Goal: Information Seeking & Learning: Learn about a topic

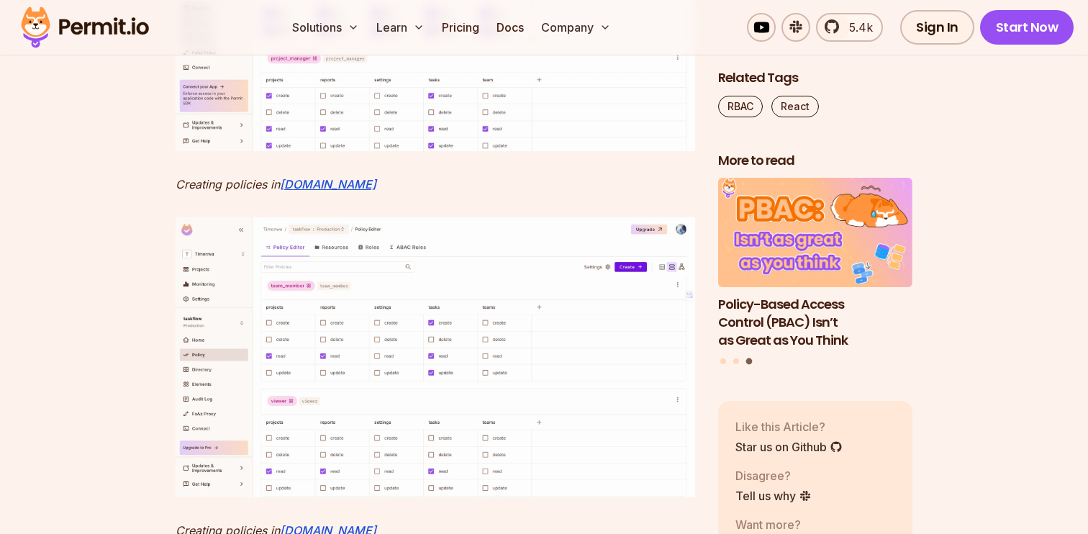
scroll to position [6773, 0]
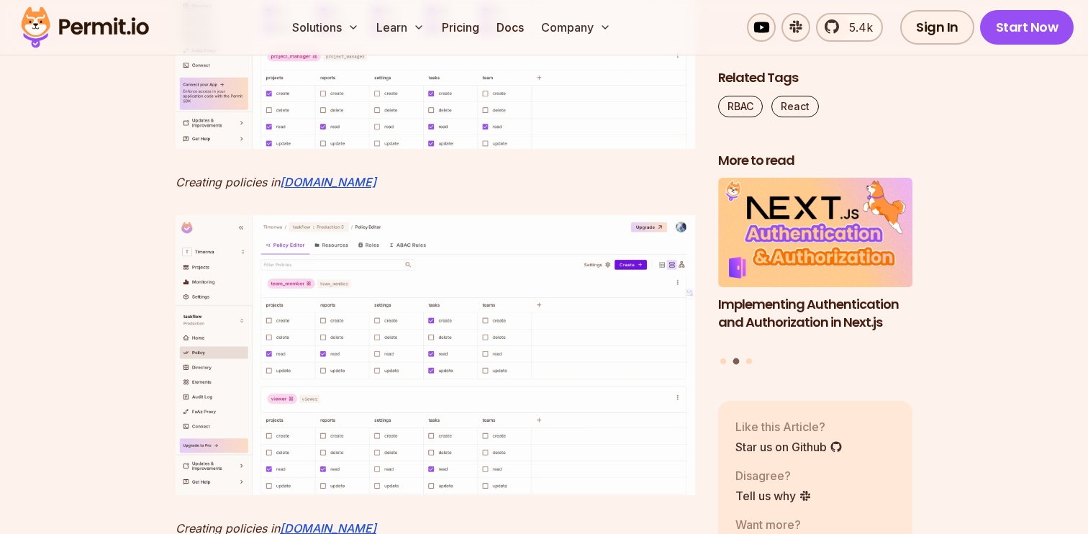
click at [497, 148] on img at bounding box center [436, 8] width 520 height 280
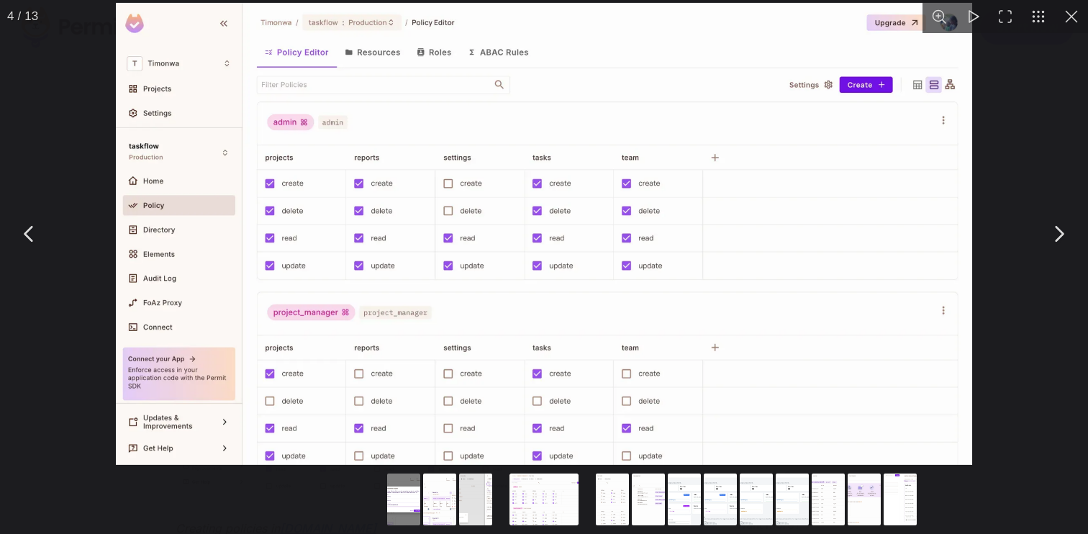
click at [1059, 235] on button "You can close this modal content with the ESC key" at bounding box center [1059, 234] width 36 height 36
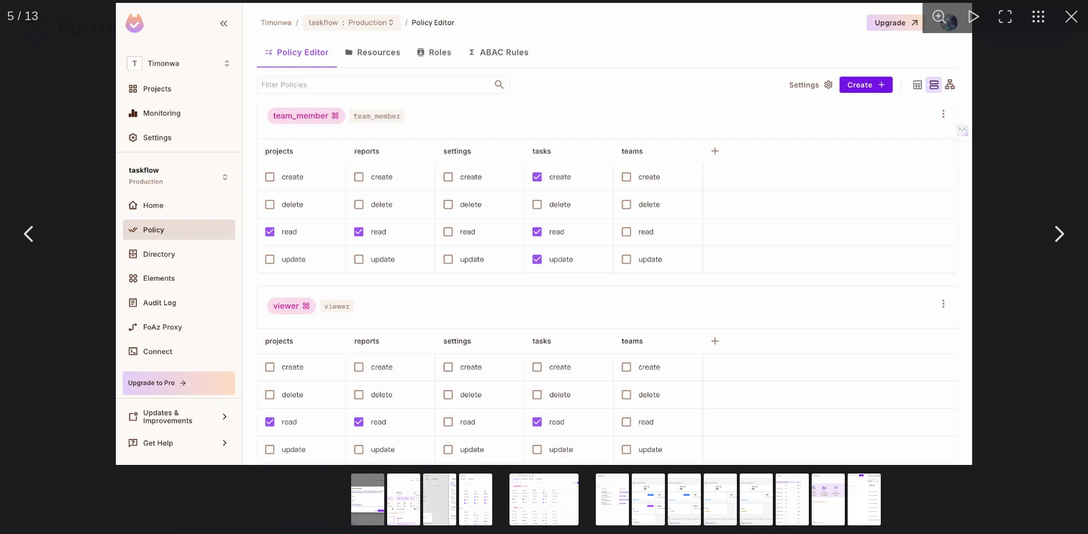
click at [1059, 235] on button "You can close this modal content with the ESC key" at bounding box center [1059, 234] width 36 height 36
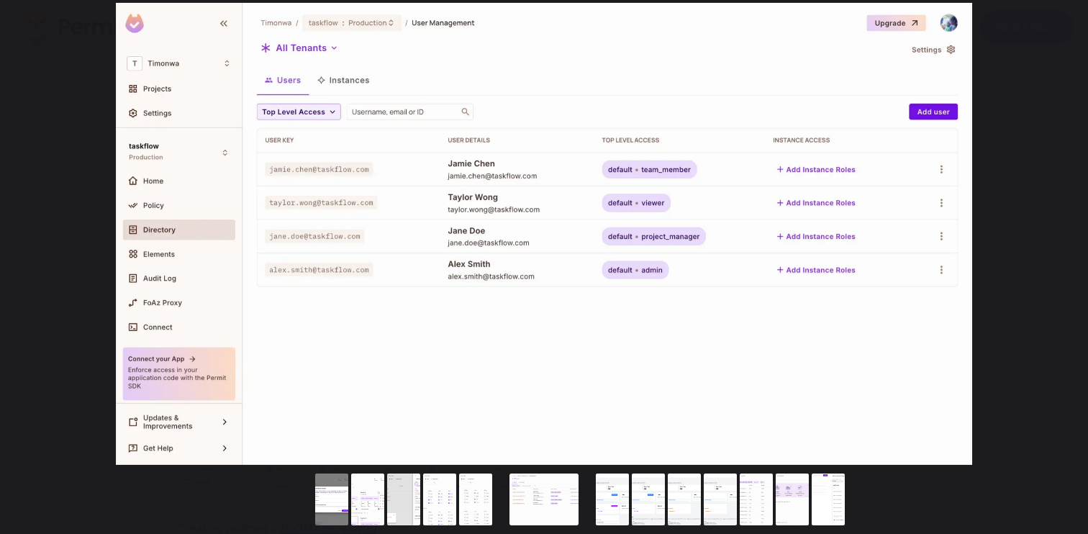
click at [1059, 235] on button "You can close this modal content with the ESC key" at bounding box center [1059, 234] width 36 height 36
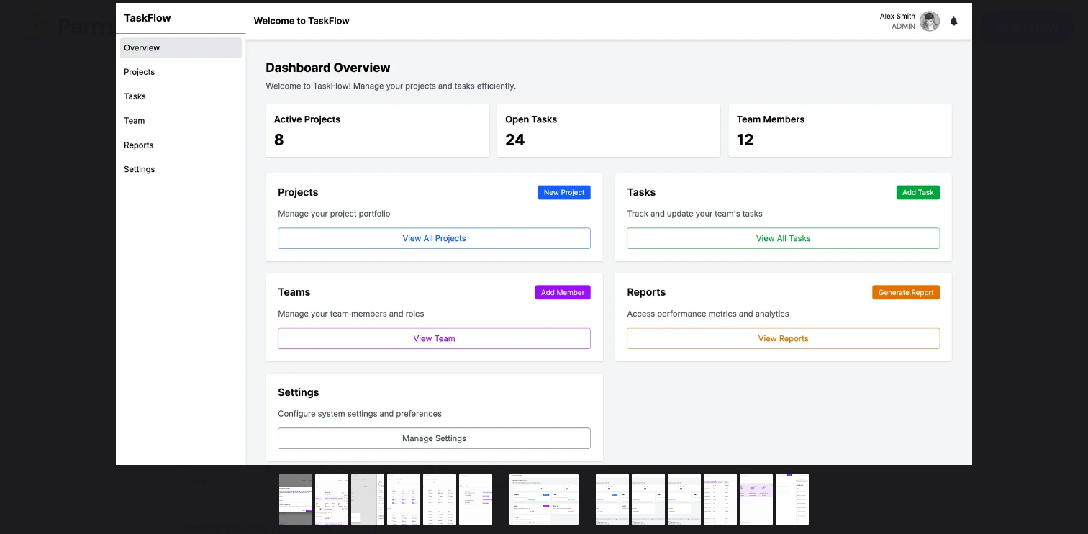
click at [1059, 235] on button "You can close this modal content with the ESC key" at bounding box center [1059, 234] width 36 height 36
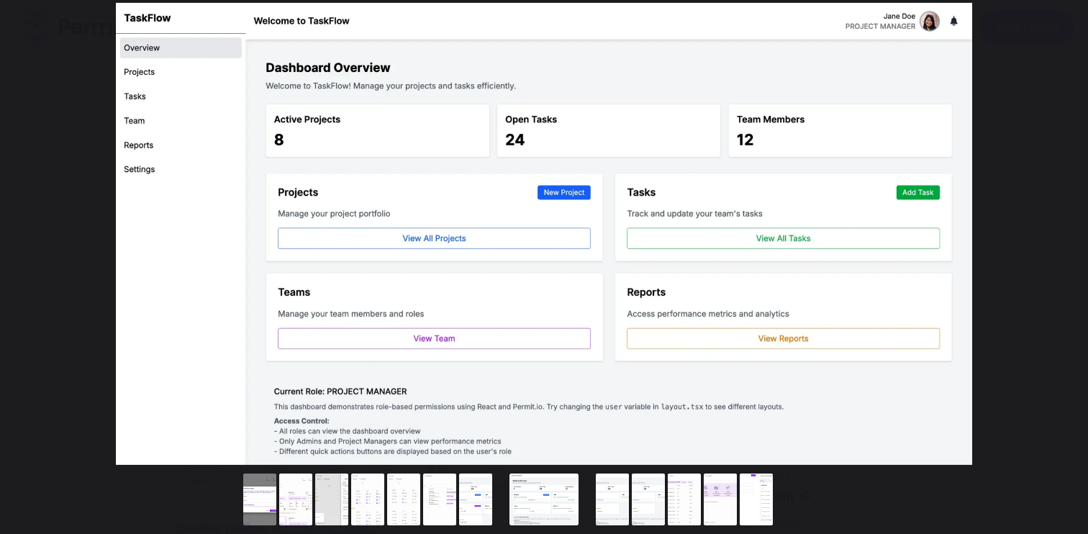
click at [1059, 235] on button "You can close this modal content with the ESC key" at bounding box center [1059, 234] width 36 height 36
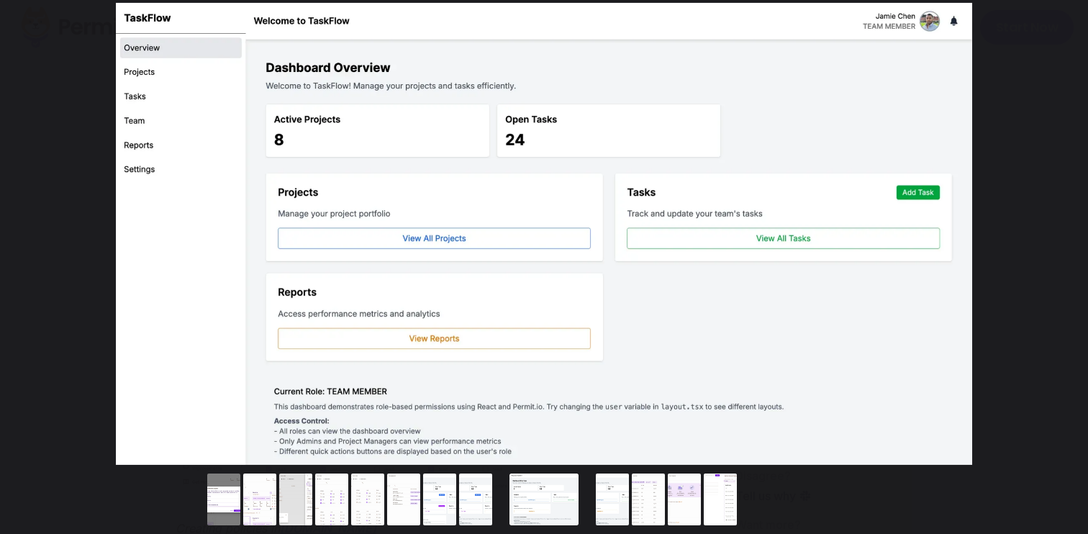
click at [1059, 235] on button "You can close this modal content with the ESC key" at bounding box center [1059, 234] width 36 height 36
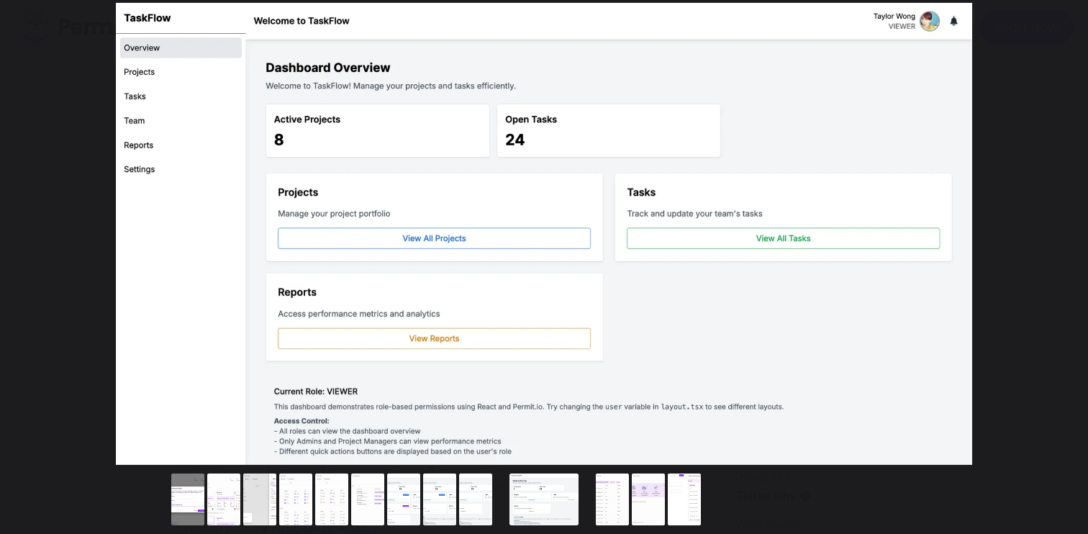
click at [1059, 235] on button "You can close this modal content with the ESC key" at bounding box center [1059, 234] width 36 height 36
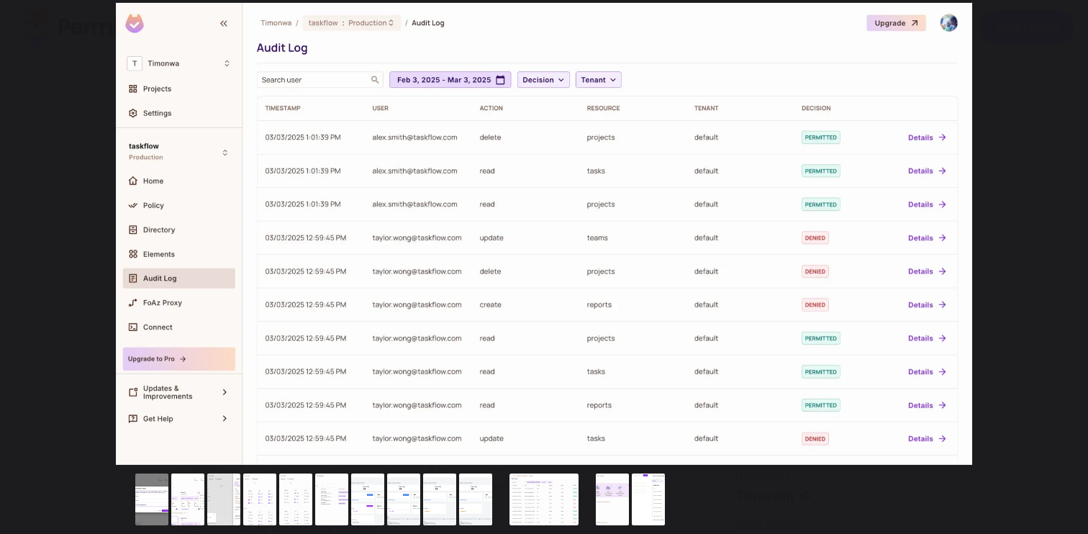
click at [1059, 235] on button "You can close this modal content with the ESC key" at bounding box center [1059, 234] width 36 height 36
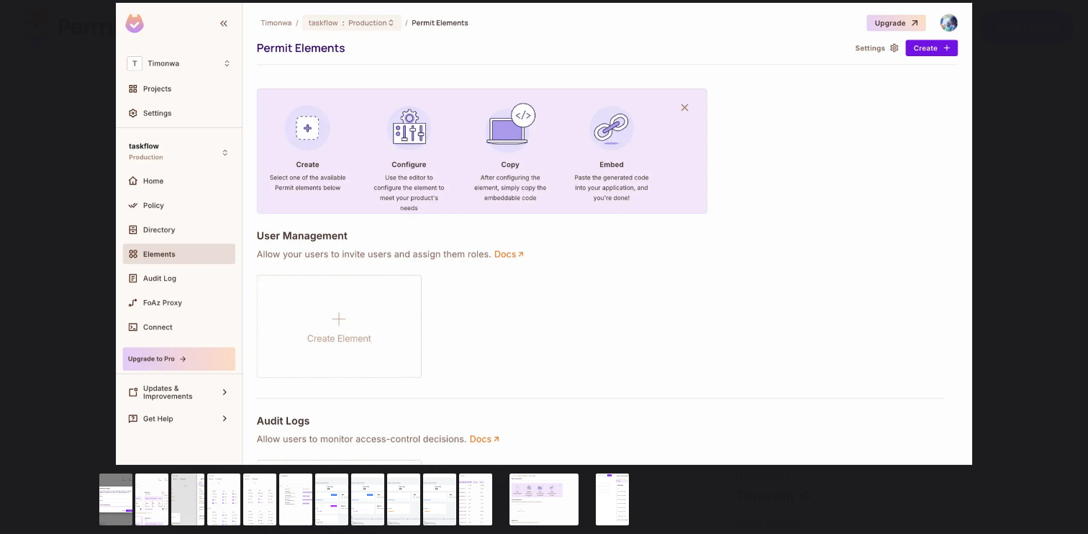
click at [1059, 235] on button "You can close this modal content with the ESC key" at bounding box center [1059, 234] width 36 height 36
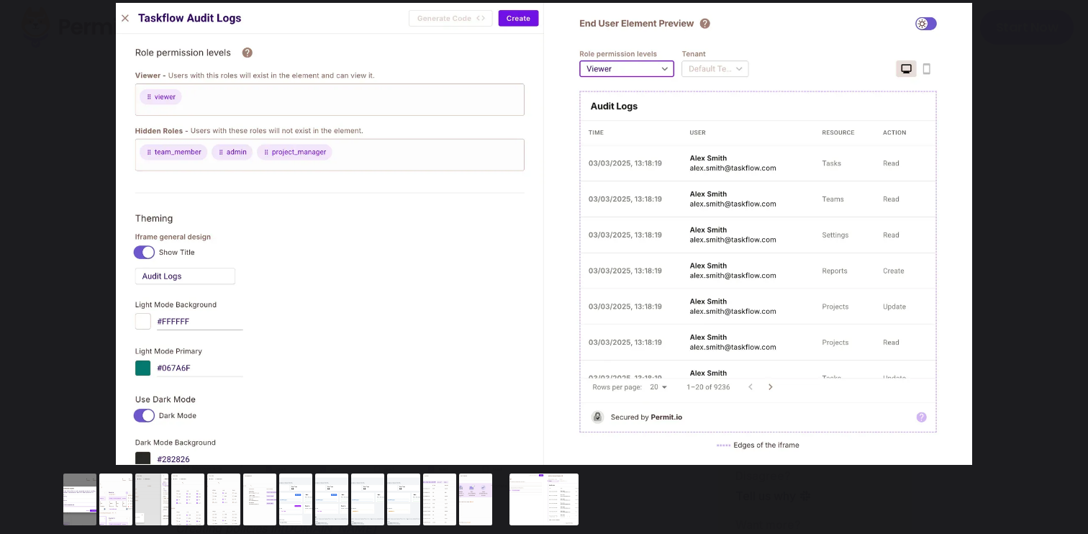
click at [1059, 235] on button "You can close this modal content with the ESC key" at bounding box center [1059, 234] width 36 height 36
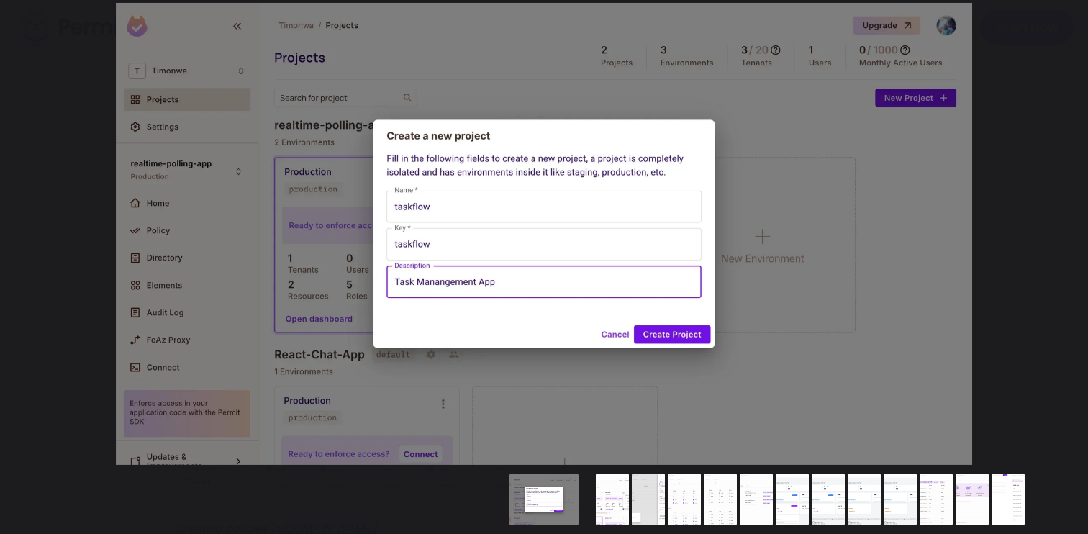
click at [1059, 235] on button "You can close this modal content with the ESC key" at bounding box center [1059, 234] width 36 height 36
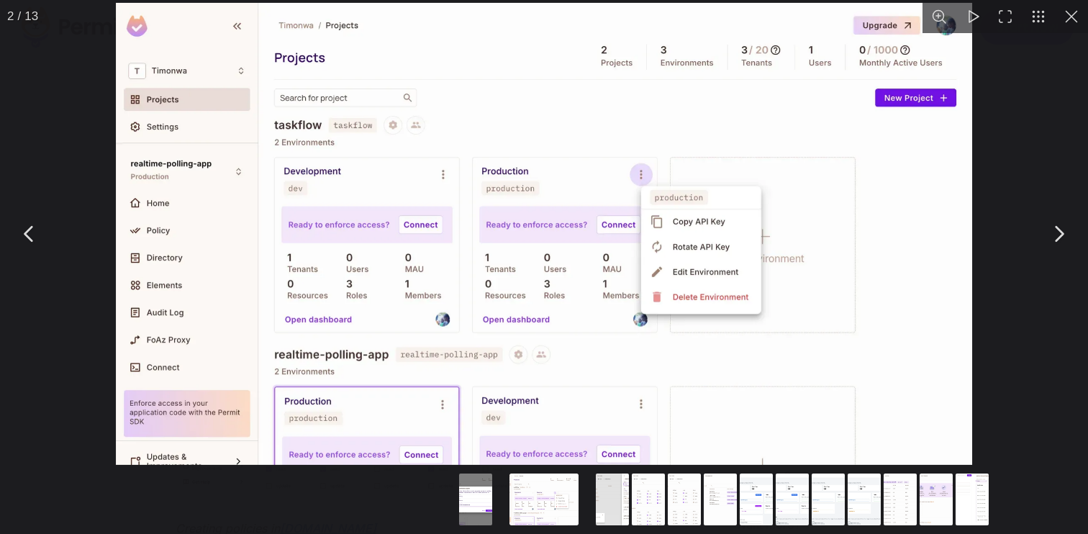
click at [1059, 235] on button "You can close this modal content with the ESC key" at bounding box center [1059, 234] width 36 height 36
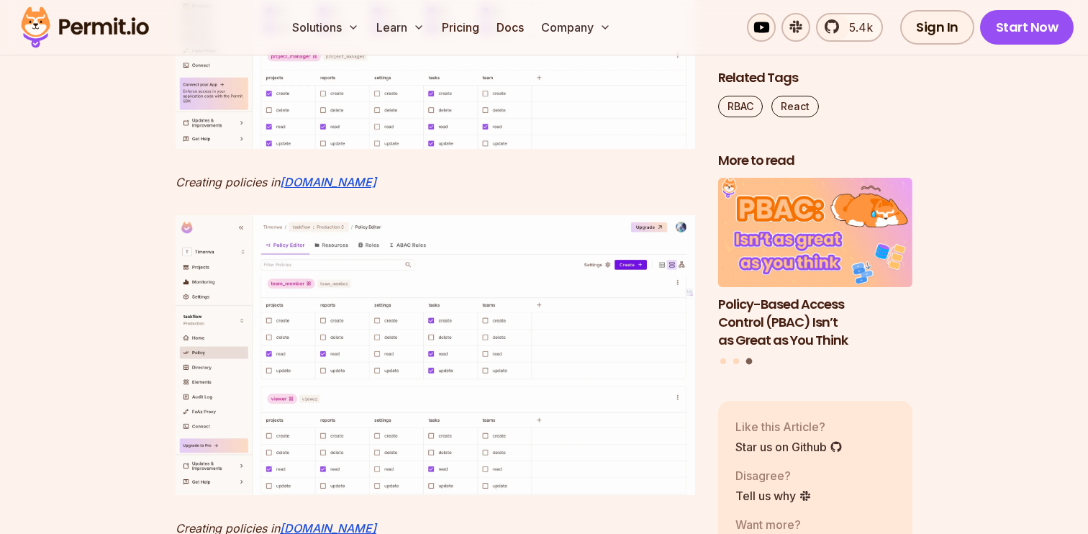
click at [574, 148] on img at bounding box center [436, 8] width 520 height 280
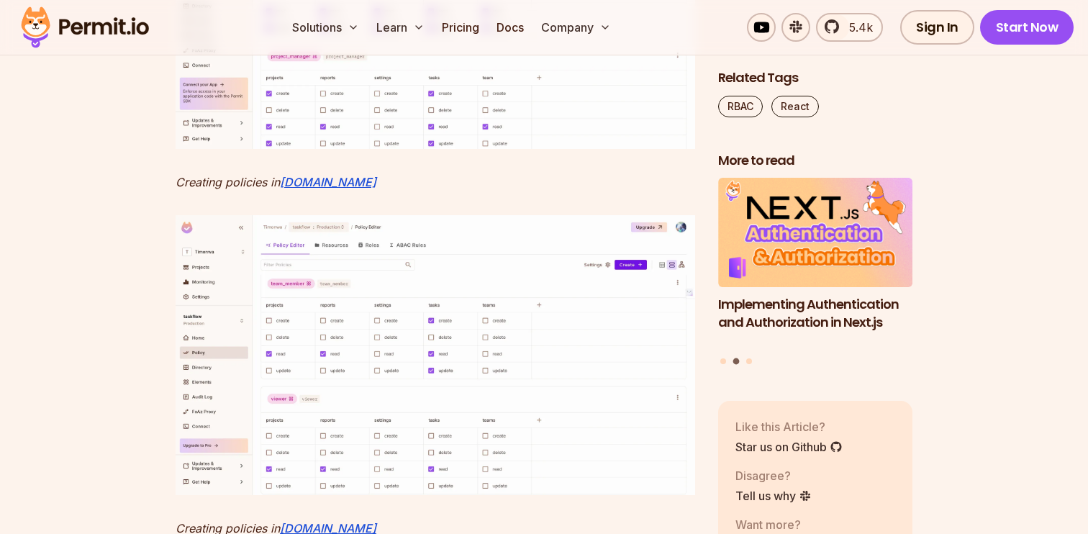
click at [581, 148] on img at bounding box center [436, 8] width 520 height 280
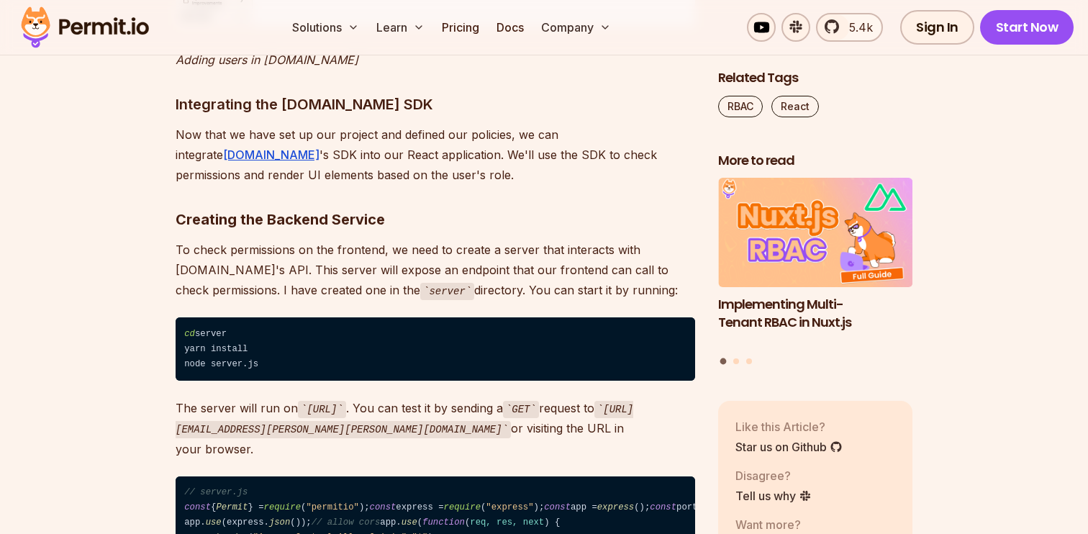
scroll to position [8193, 0]
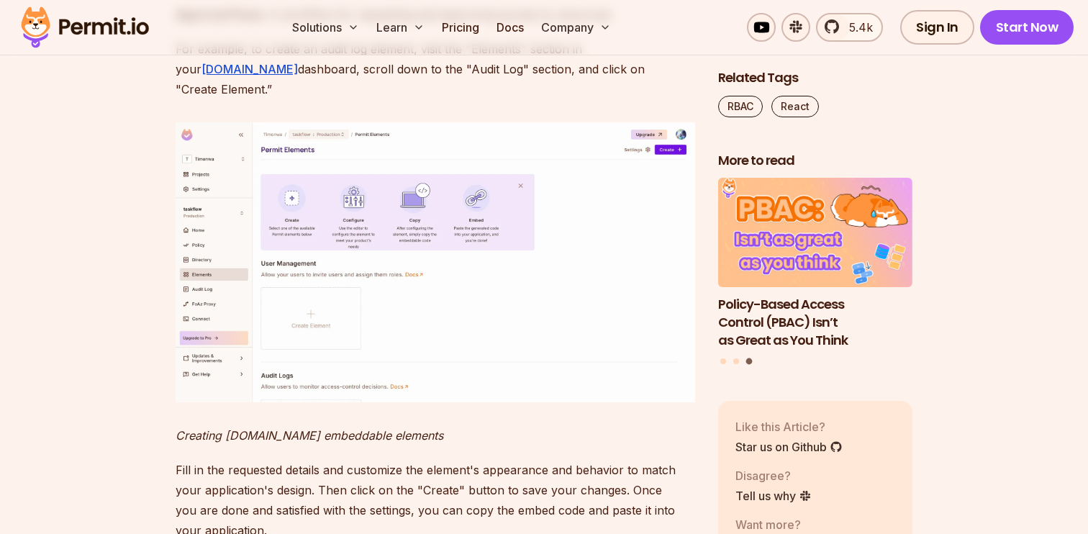
scroll to position [14477, 0]
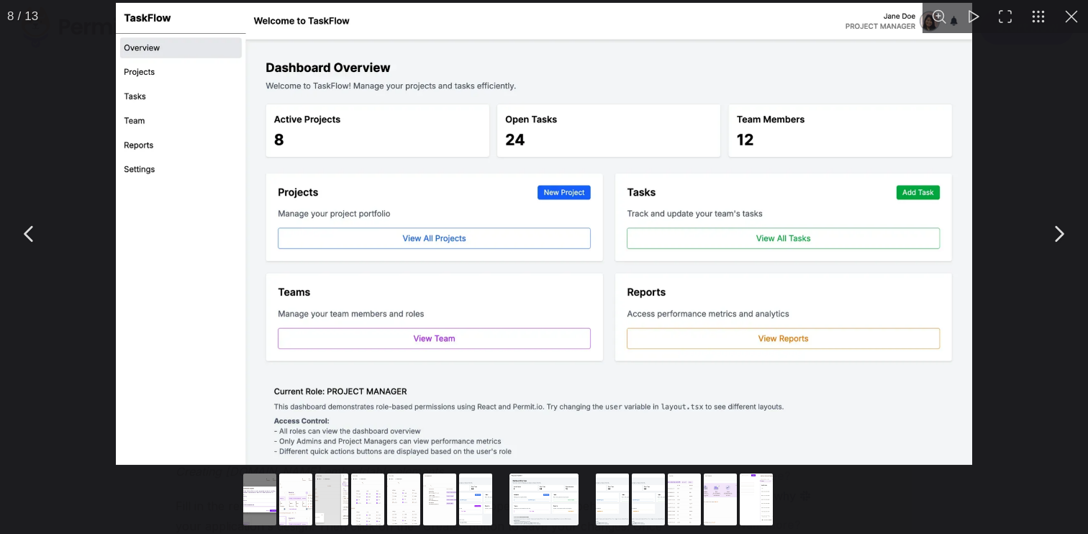
click at [751, 512] on button "Go to slide #13" at bounding box center [756, 500] width 69 height 52
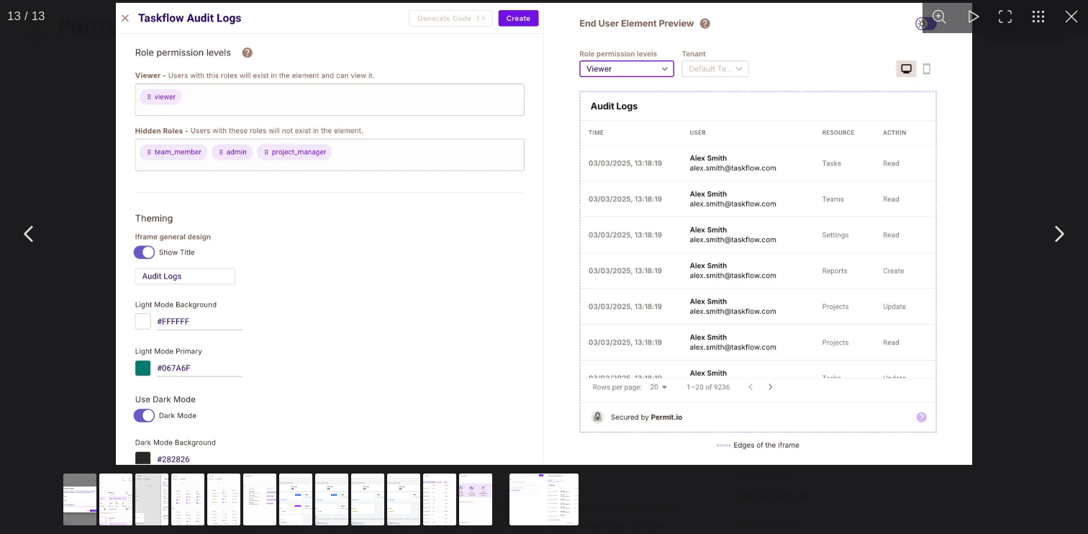
click at [476, 506] on button "Go to slide #12" at bounding box center [475, 500] width 69 height 52
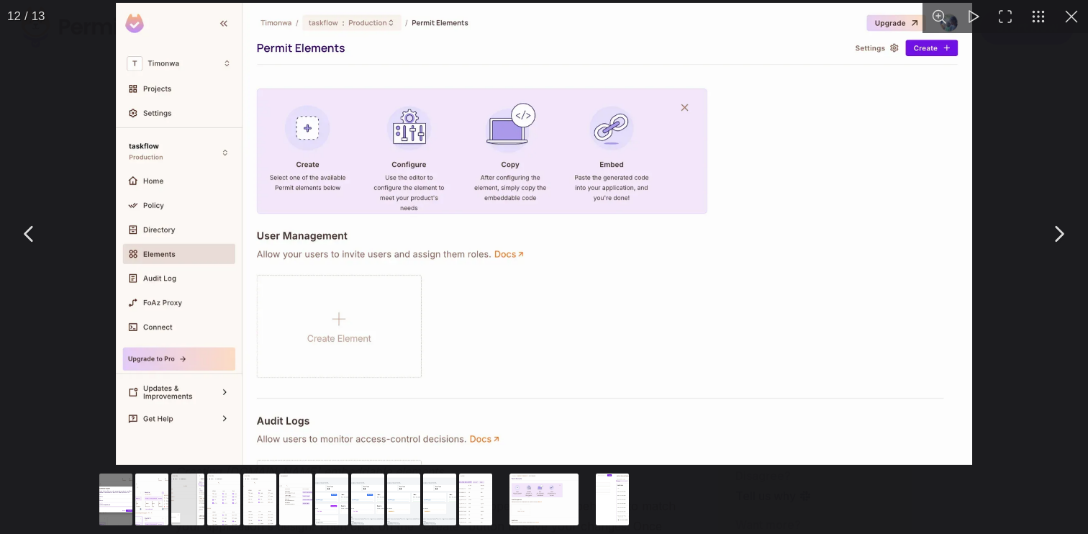
click at [457, 504] on div "You can close this modal content with the ESC key" at bounding box center [567, 501] width 936 height 66
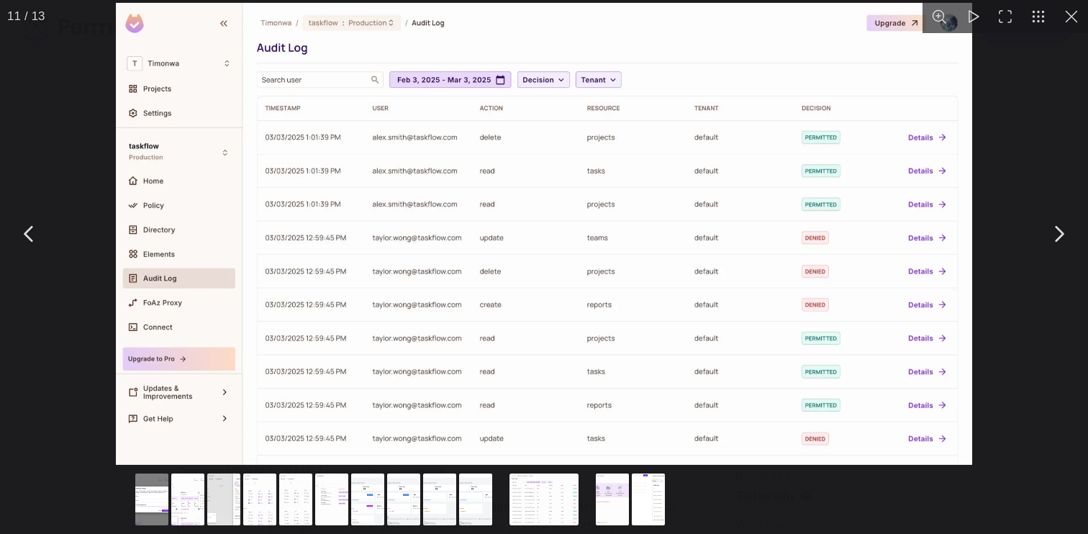
click at [482, 502] on button "Go to slide #10" at bounding box center [475, 500] width 69 height 52
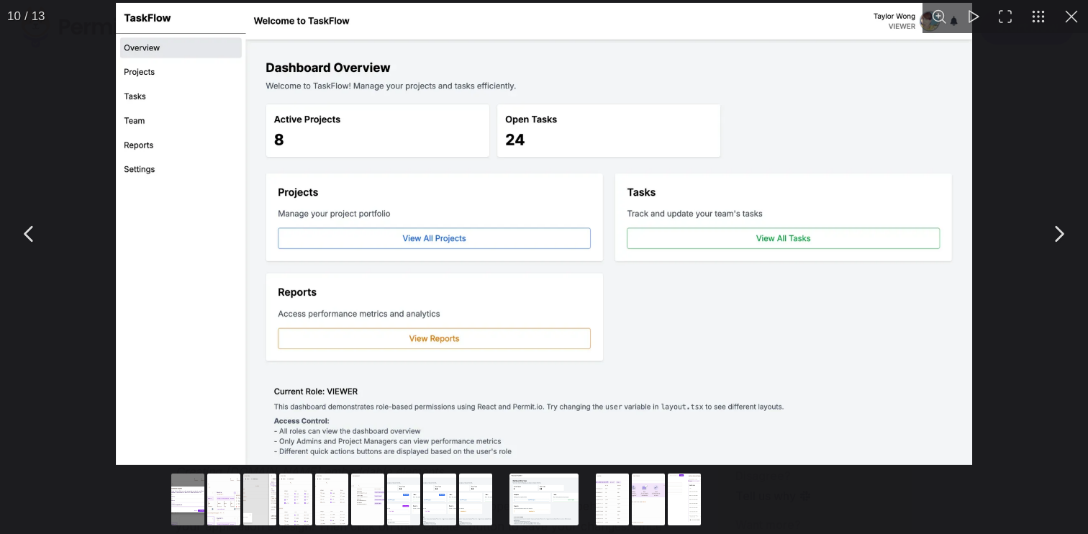
click at [484, 503] on button "Go to slide #9" at bounding box center [475, 500] width 69 height 52
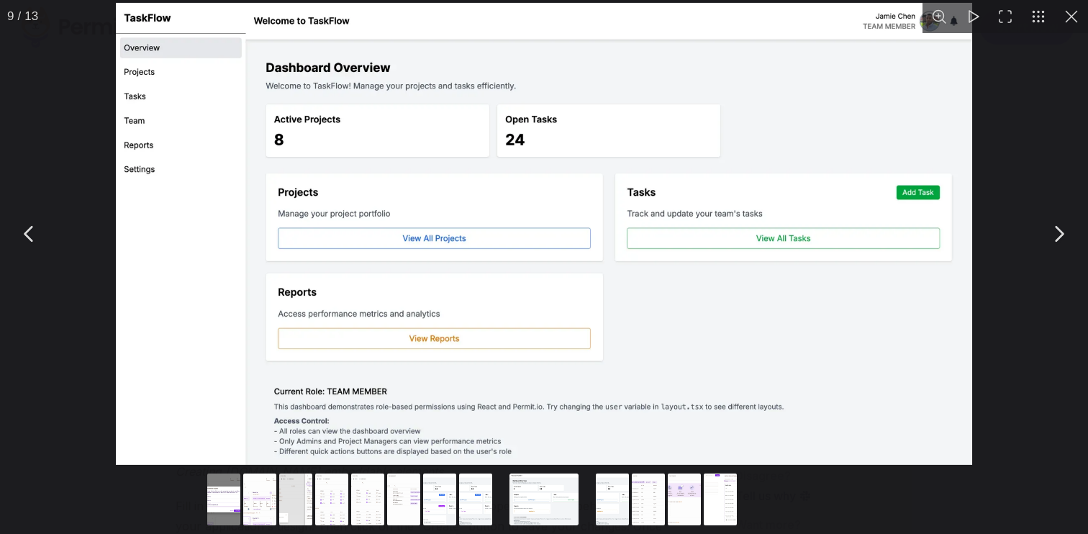
click at [484, 503] on button "Go to slide #8" at bounding box center [475, 500] width 69 height 52
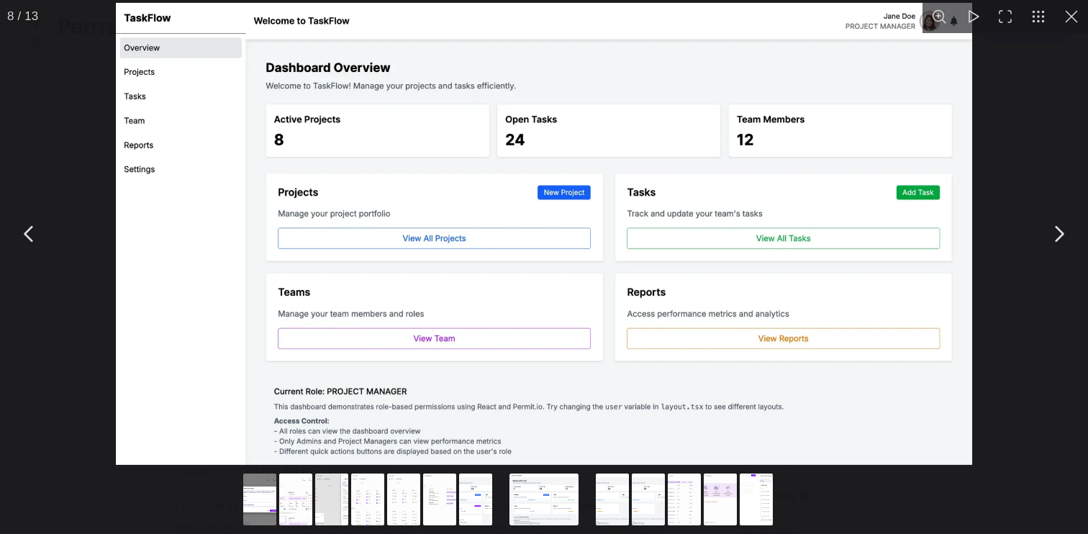
click at [476, 503] on button "Go to slide #7" at bounding box center [475, 500] width 69 height 52
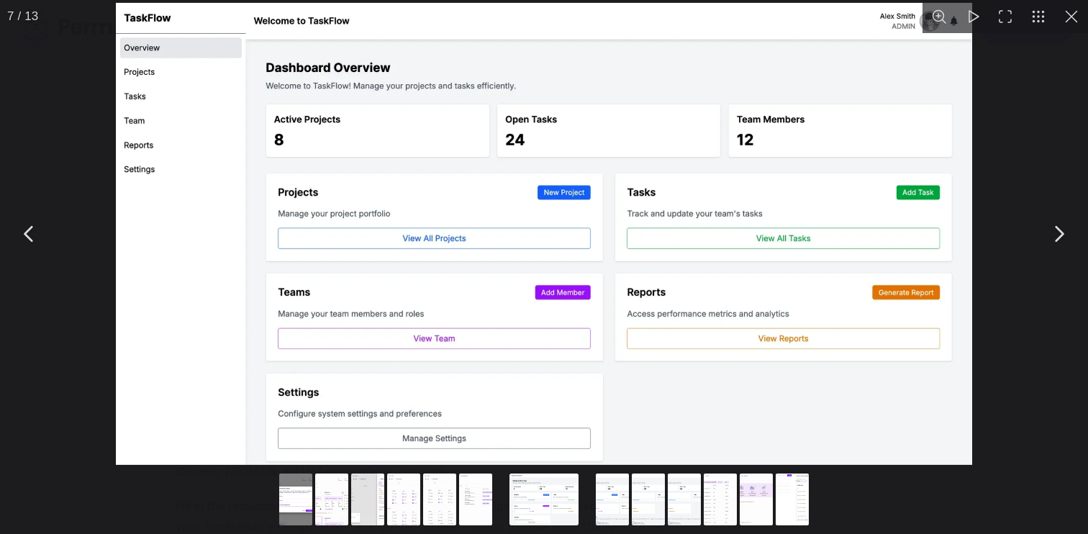
click at [467, 503] on button "Go to slide #6" at bounding box center [475, 500] width 69 height 52
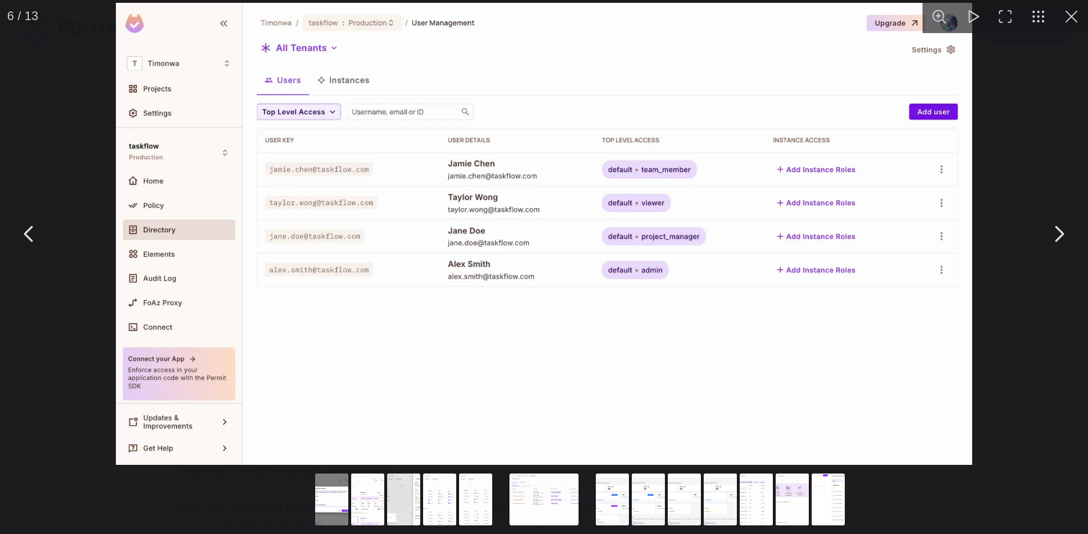
click at [464, 504] on button "Go to slide #5" at bounding box center [475, 500] width 69 height 52
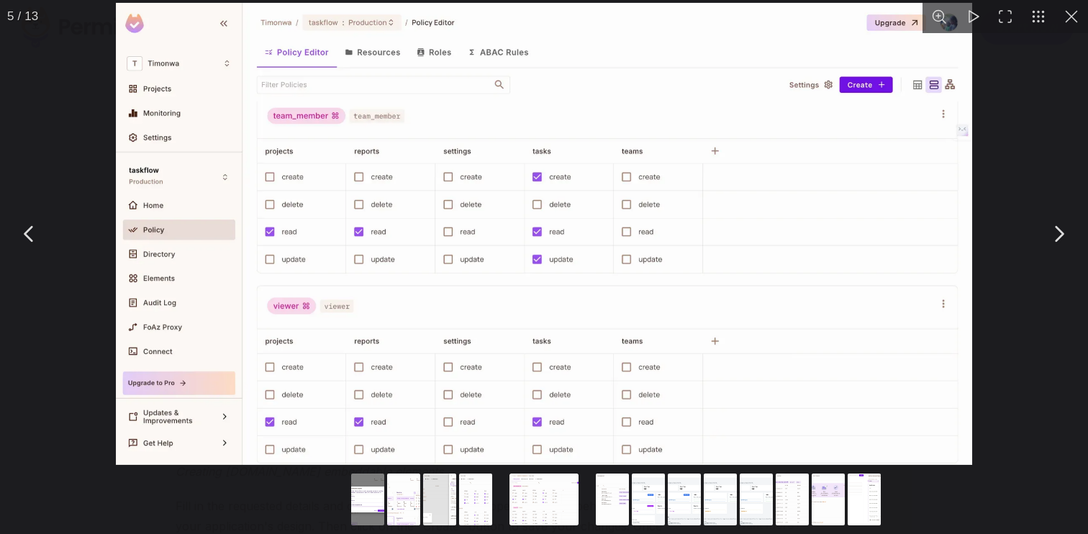
click at [475, 499] on button "Go to slide #4" at bounding box center [475, 500] width 69 height 52
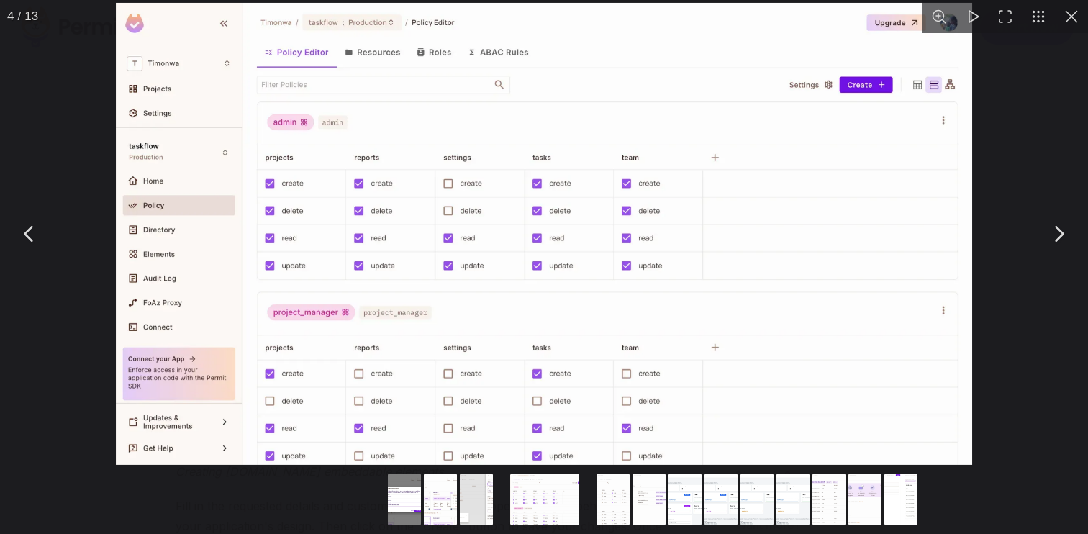
click at [470, 500] on button "Go to slide #3" at bounding box center [476, 500] width 69 height 52
